Goal: Obtain resource: Obtain resource

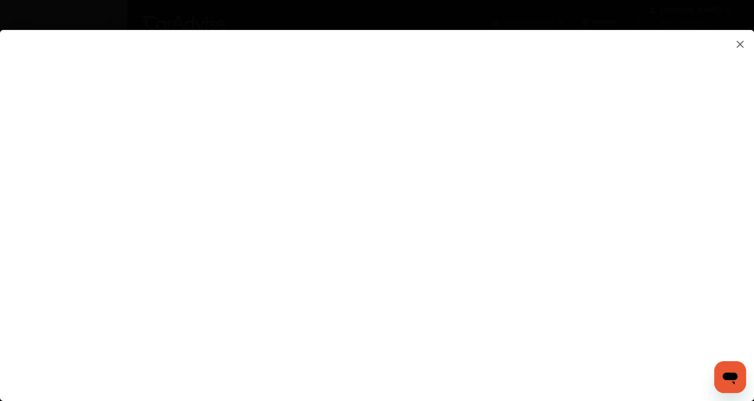
click at [153, 223] on flutter-view at bounding box center [377, 205] width 754 height 351
click at [479, 306] on flutter-view at bounding box center [377, 205] width 754 height 351
type input "**********"
click at [648, 197] on flutter-view at bounding box center [377, 205] width 754 height 351
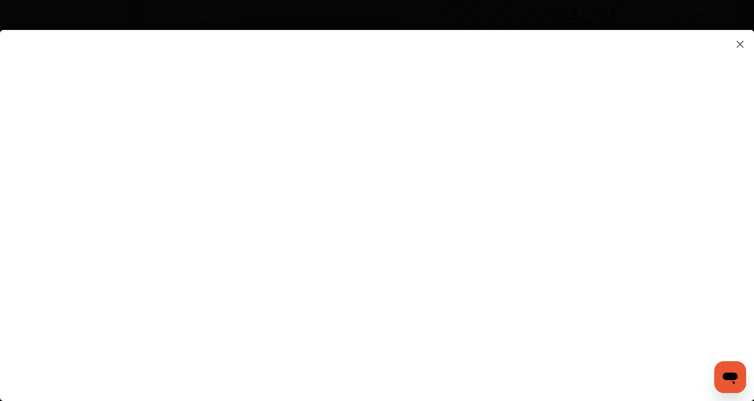
scroll to position [349, 0]
click at [458, 181] on flutter-view at bounding box center [377, 205] width 754 height 351
type textarea "**********"
click at [450, 221] on flutter-view "**********" at bounding box center [377, 205] width 754 height 351
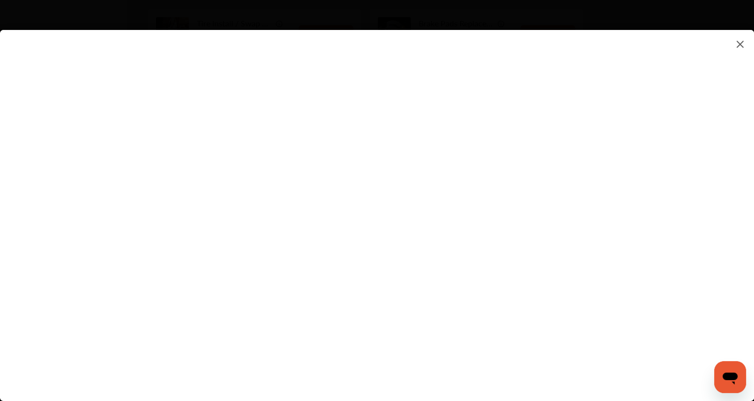
click at [495, 259] on flutter-view at bounding box center [377, 205] width 754 height 351
click at [740, 42] on img at bounding box center [740, 44] width 12 height 12
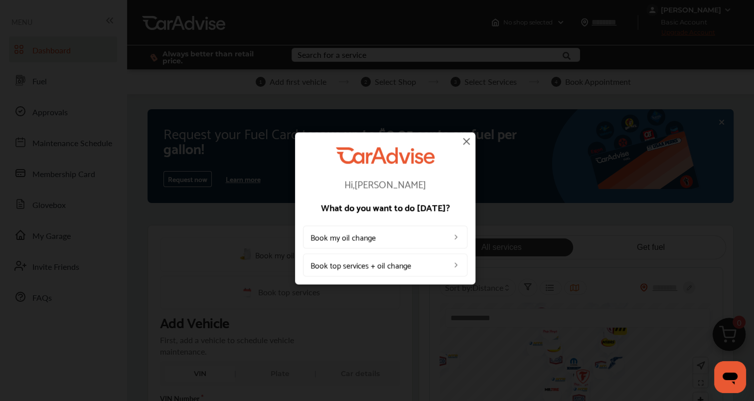
click at [467, 141] on img at bounding box center [467, 141] width 12 height 12
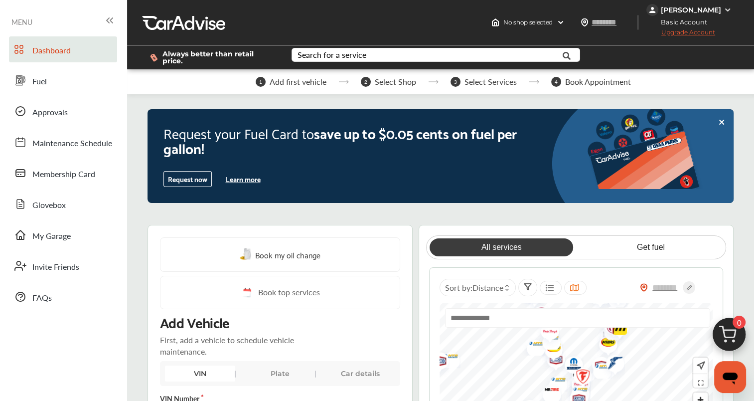
click at [44, 50] on span "Dashboard" at bounding box center [51, 50] width 38 height 13
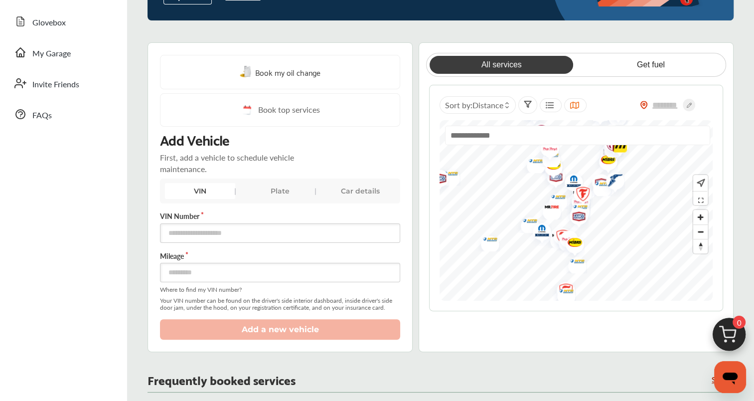
scroll to position [150, 0]
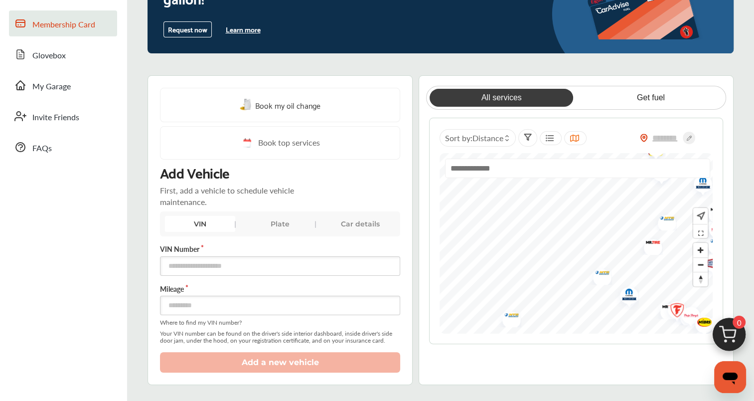
click at [80, 26] on span "Membership Card" at bounding box center [63, 24] width 63 height 13
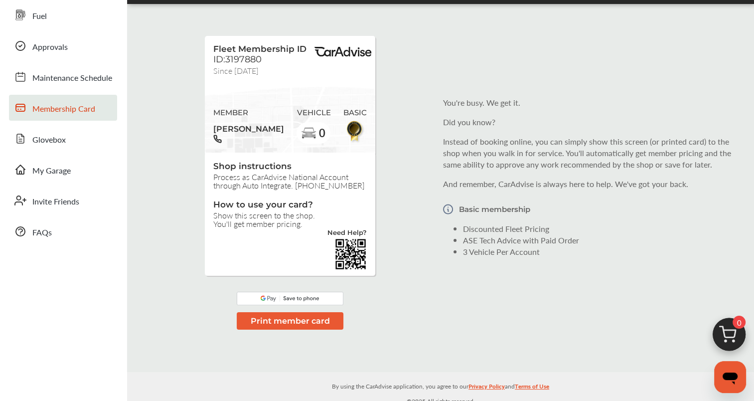
scroll to position [50, 0]
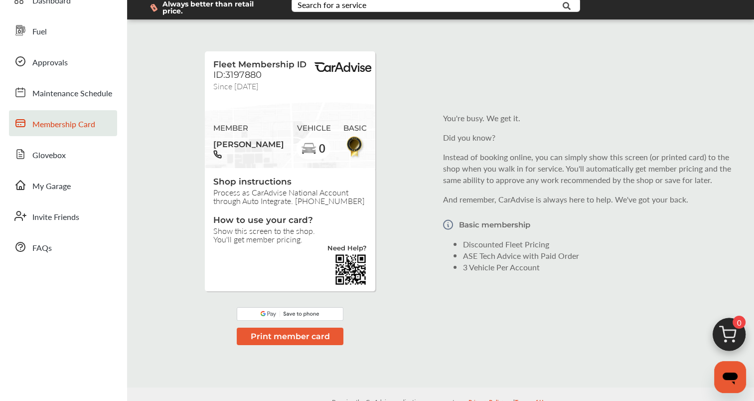
click at [298, 307] on img at bounding box center [290, 313] width 107 height 13
click at [35, 159] on span "Glovebox" at bounding box center [48, 155] width 33 height 13
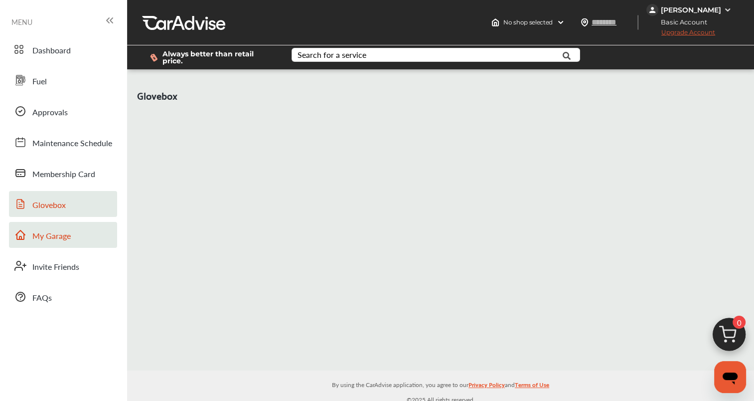
click at [21, 232] on icon at bounding box center [20, 235] width 12 height 12
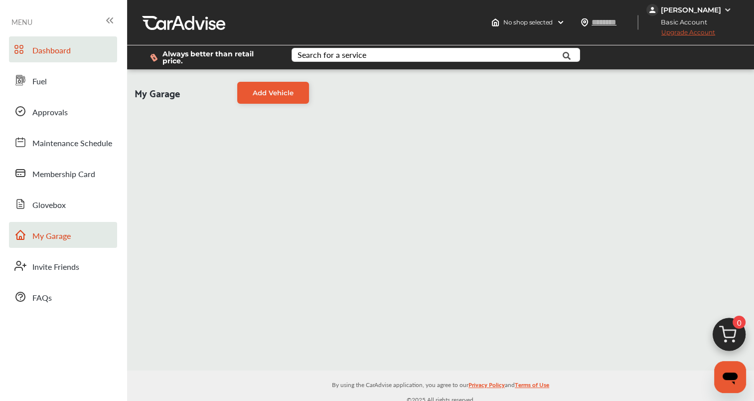
click at [56, 48] on span "Dashboard" at bounding box center [51, 50] width 38 height 13
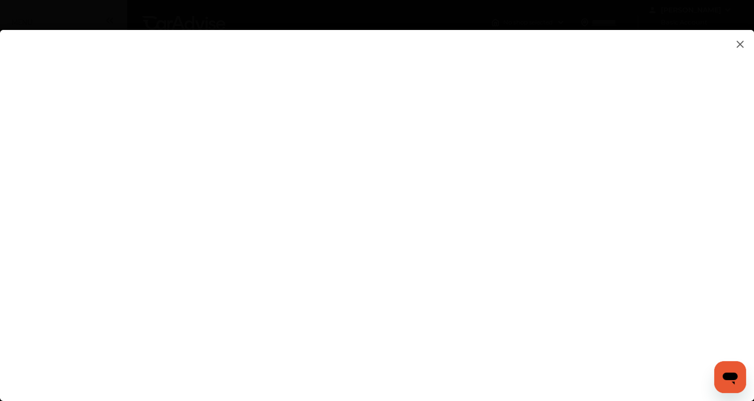
click at [115, 245] on flutter-view at bounding box center [377, 205] width 754 height 351
click at [482, 254] on flutter-view at bounding box center [377, 205] width 754 height 351
click at [386, 256] on flutter-view at bounding box center [377, 205] width 754 height 351
